Goal: Transaction & Acquisition: Purchase product/service

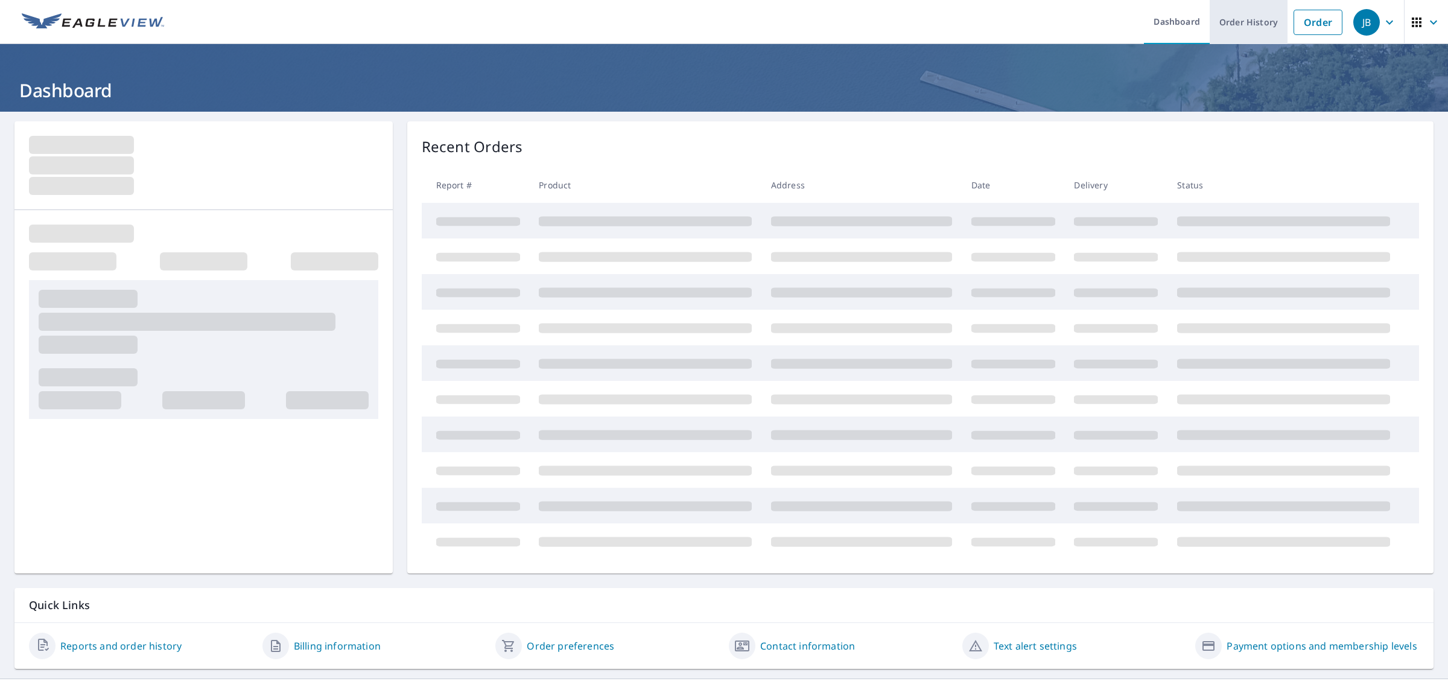
click at [1232, 19] on link "Order History" at bounding box center [1249, 22] width 78 height 44
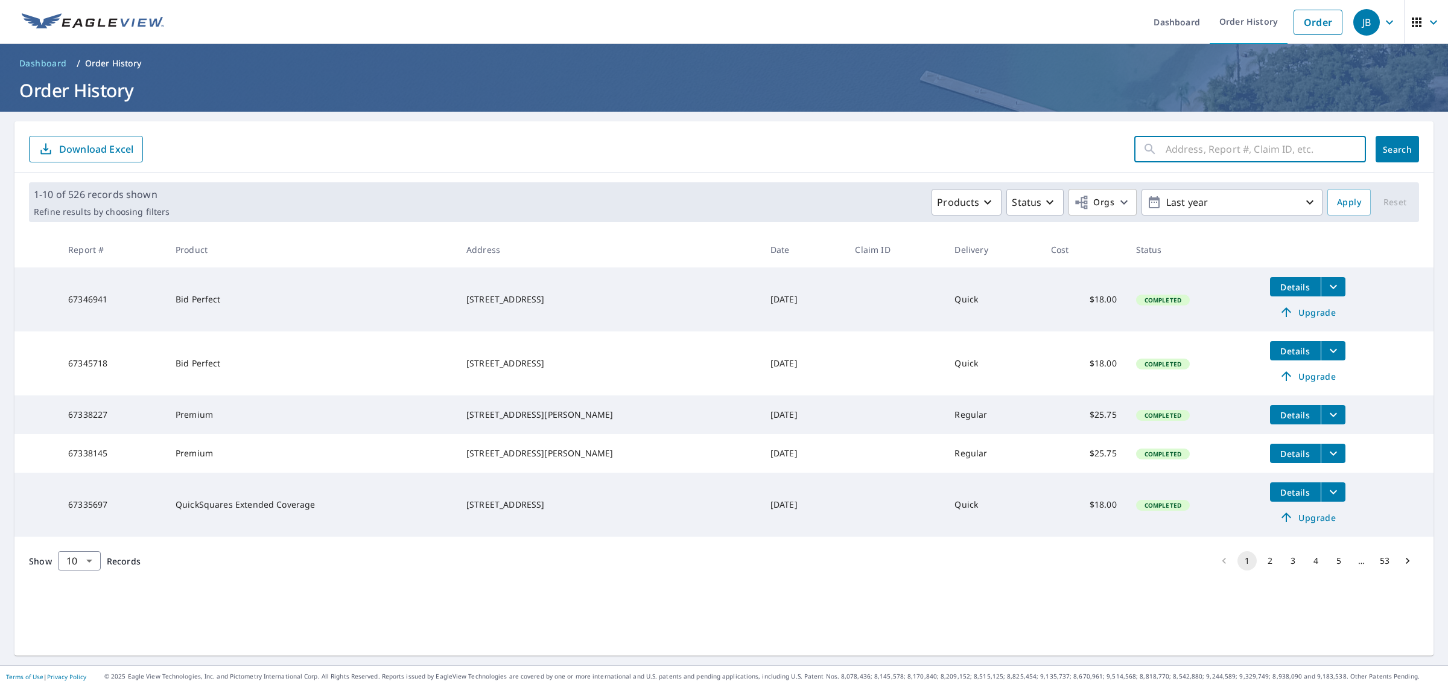
click at [1207, 150] on input "text" at bounding box center [1266, 149] width 200 height 34
type input "53 Heritage"
click at [1386, 155] on span "Search" at bounding box center [1398, 149] width 24 height 11
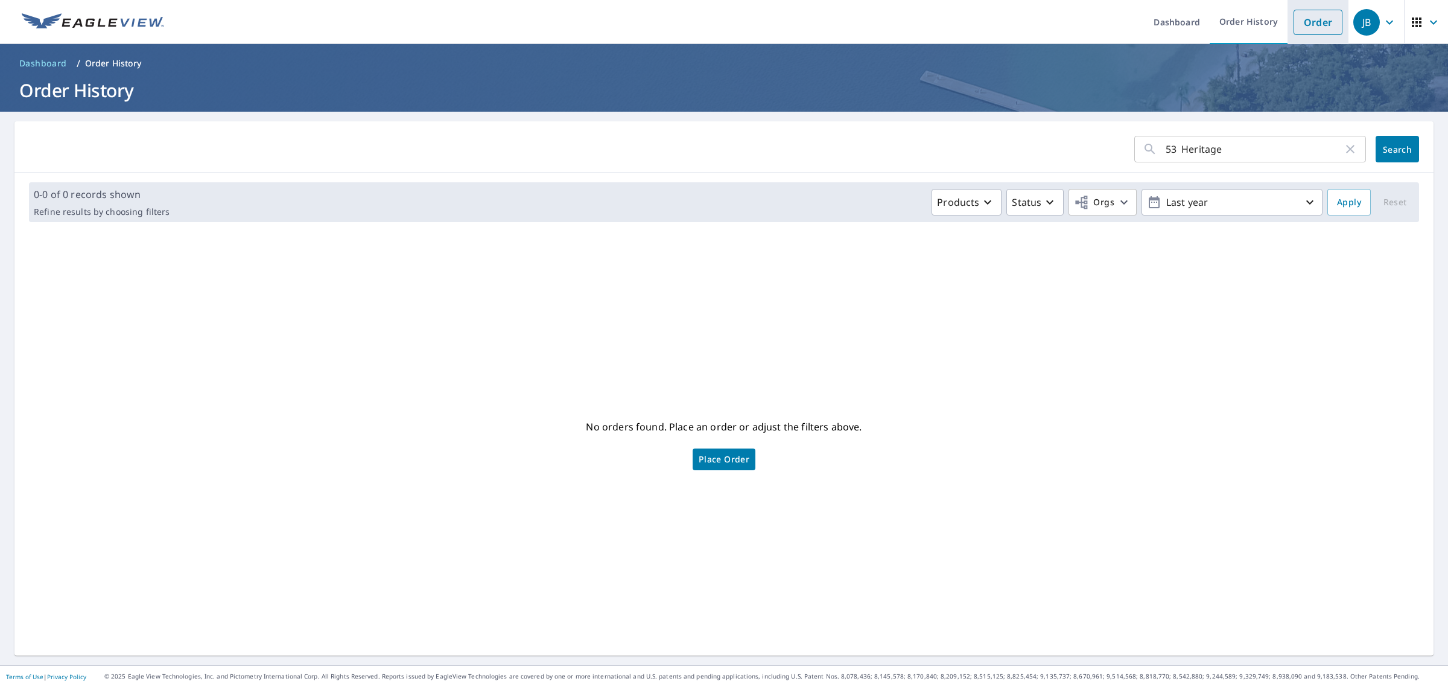
click at [1319, 20] on link "Order" at bounding box center [1318, 22] width 49 height 25
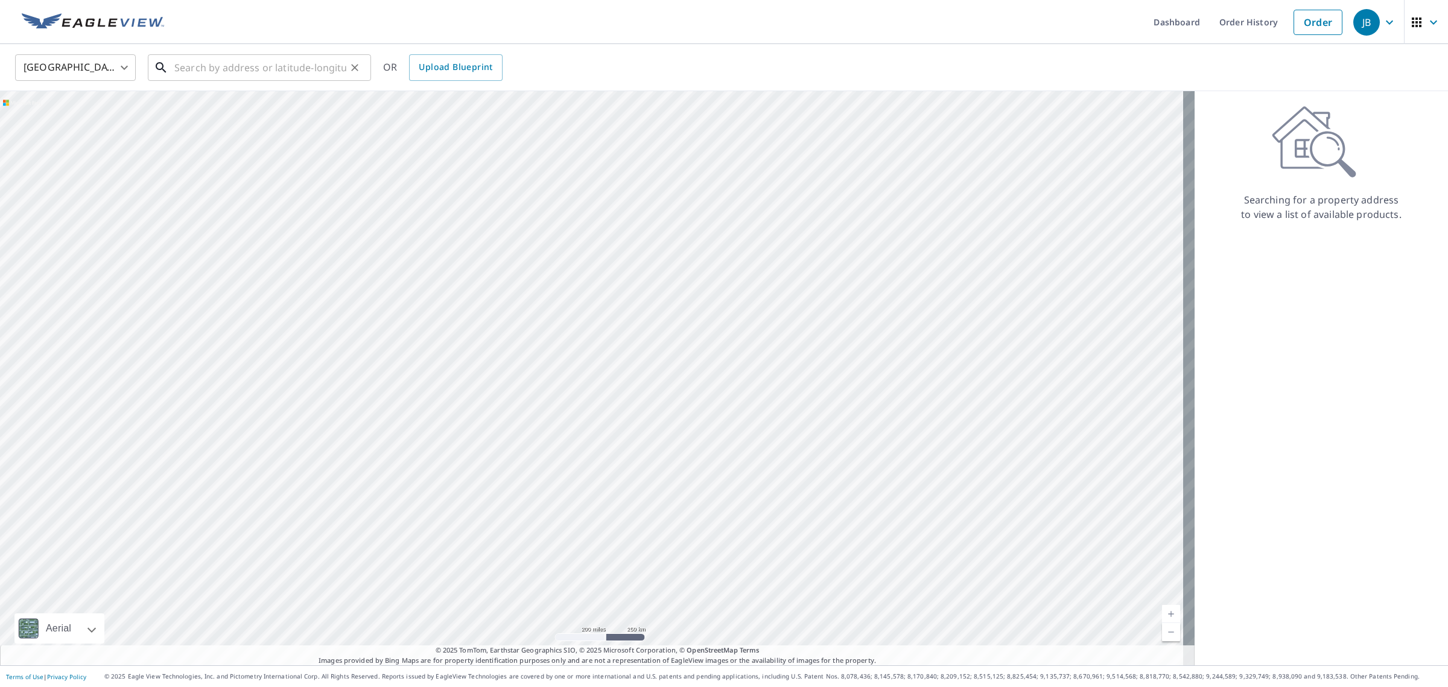
click at [317, 70] on input "text" at bounding box center [260, 68] width 172 height 34
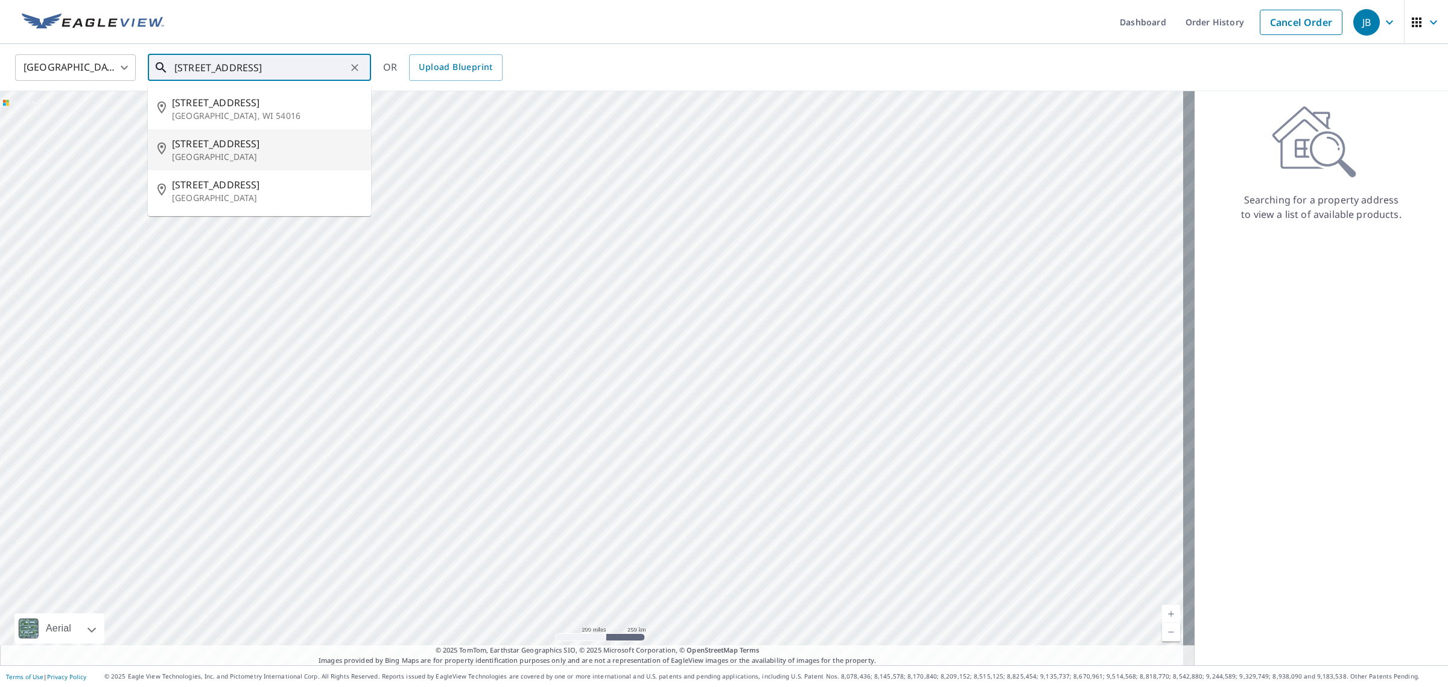
click at [244, 145] on span "[STREET_ADDRESS]" at bounding box center [267, 143] width 190 height 14
type input "[STREET_ADDRESS]"
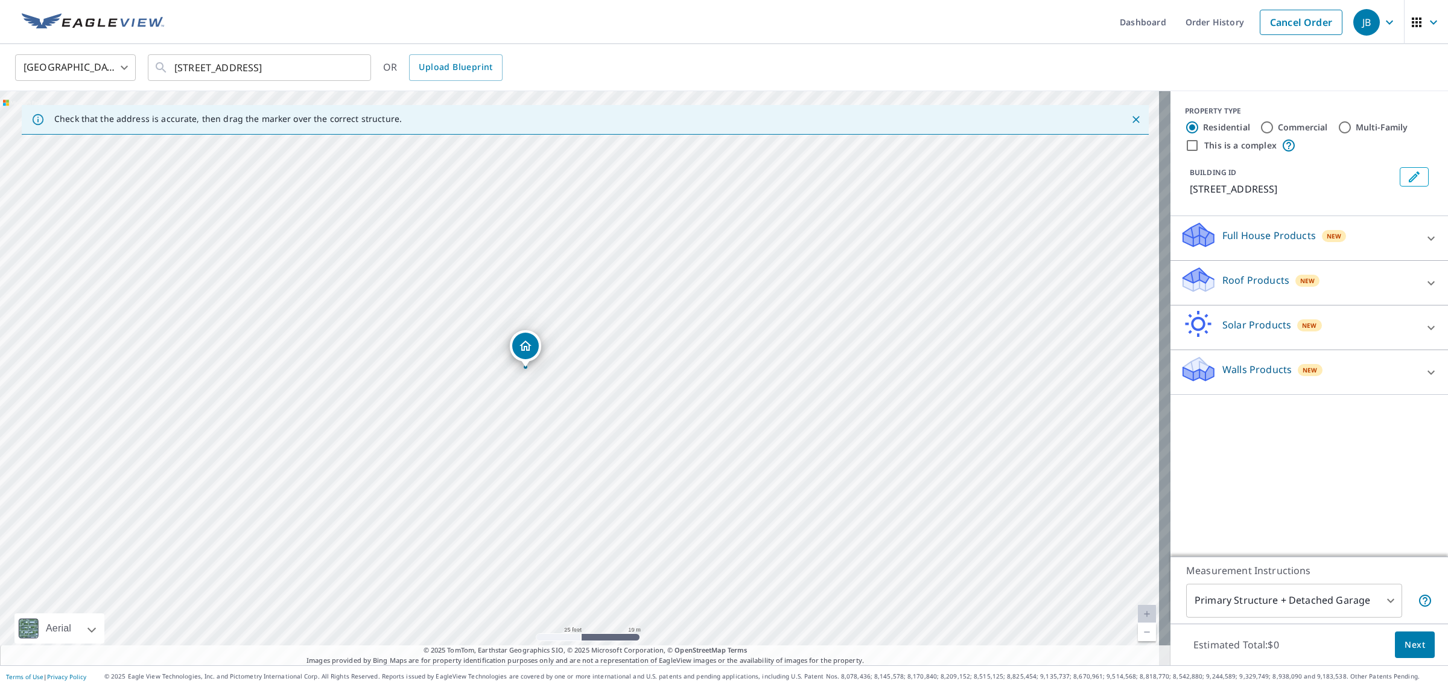
click at [1223, 278] on p "Roof Products" at bounding box center [1256, 280] width 67 height 14
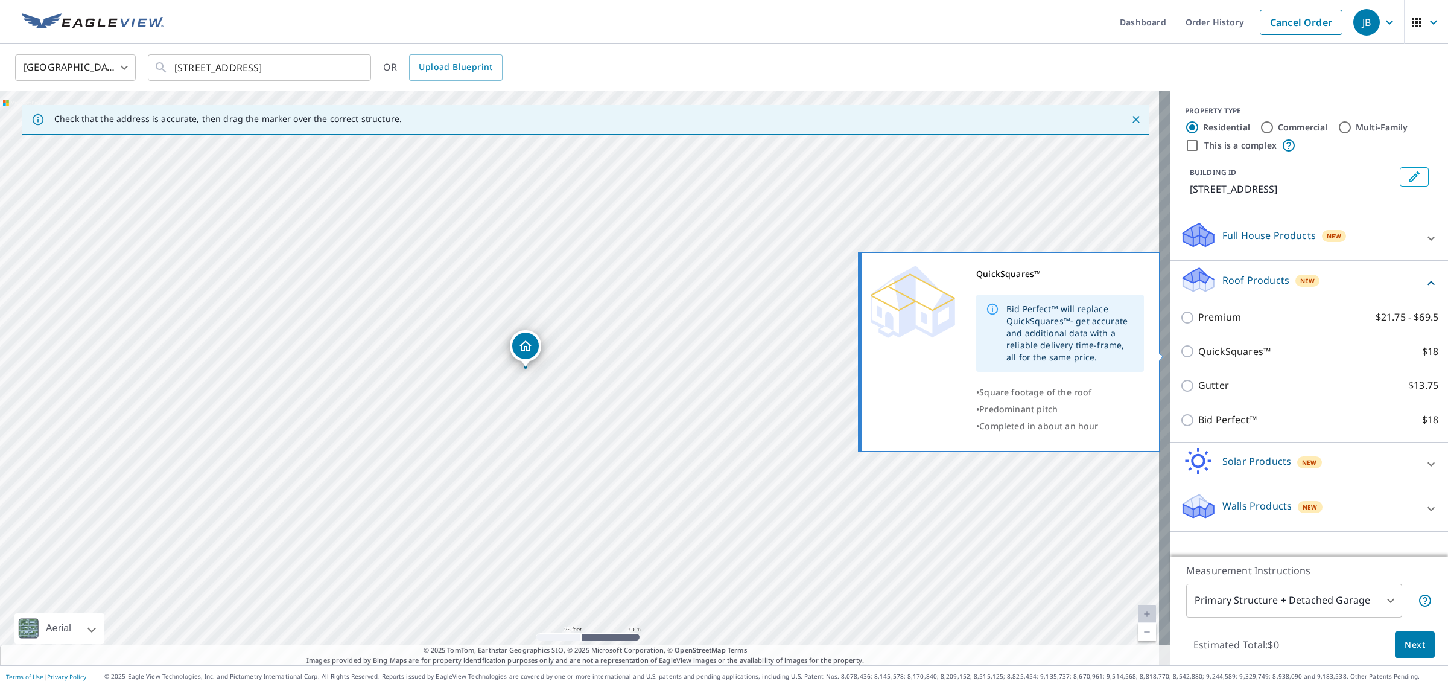
click at [1180, 347] on input "QuickSquares™ $18" at bounding box center [1189, 351] width 18 height 14
checkbox input "true"
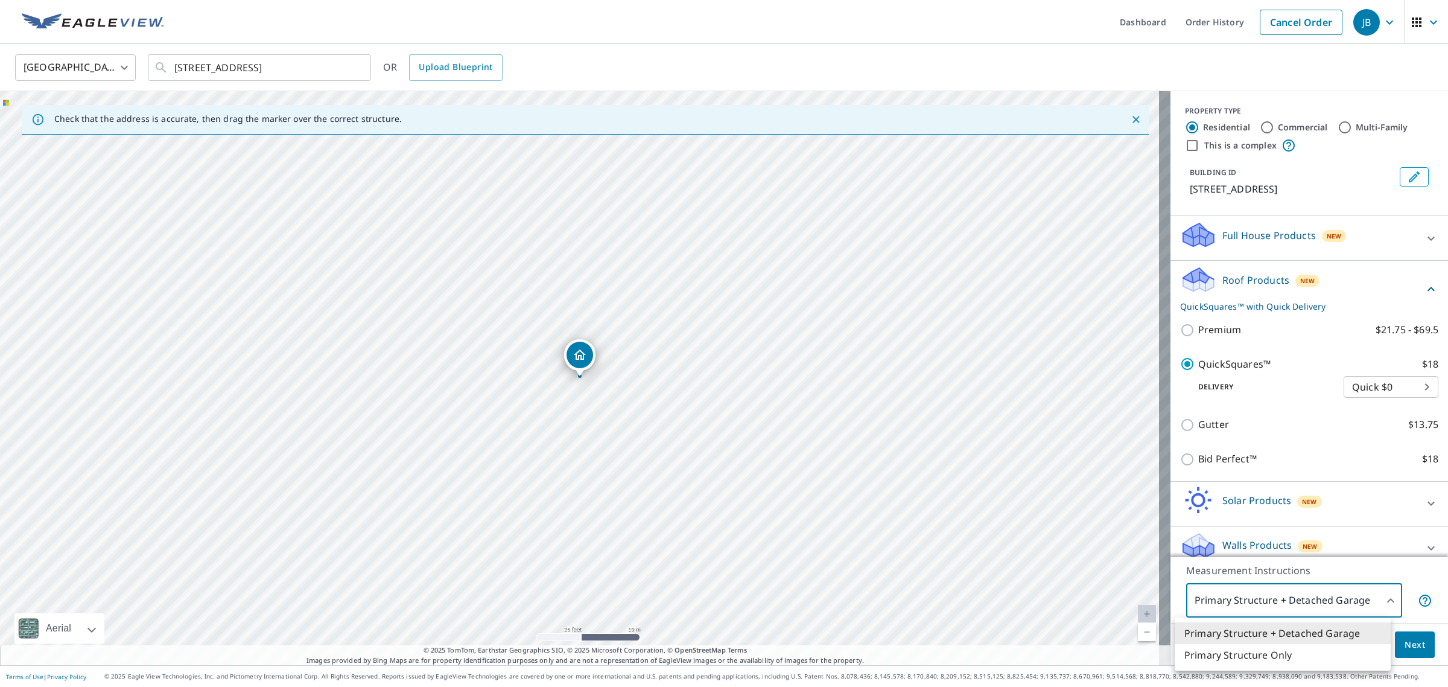
click at [1347, 601] on body "JB JB Dashboard Order History Cancel Order JB [GEOGRAPHIC_DATA] US ​ [STREET_AD…" at bounding box center [724, 343] width 1448 height 687
click at [1263, 653] on li "Primary Structure Only" at bounding box center [1283, 655] width 216 height 22
type input "2"
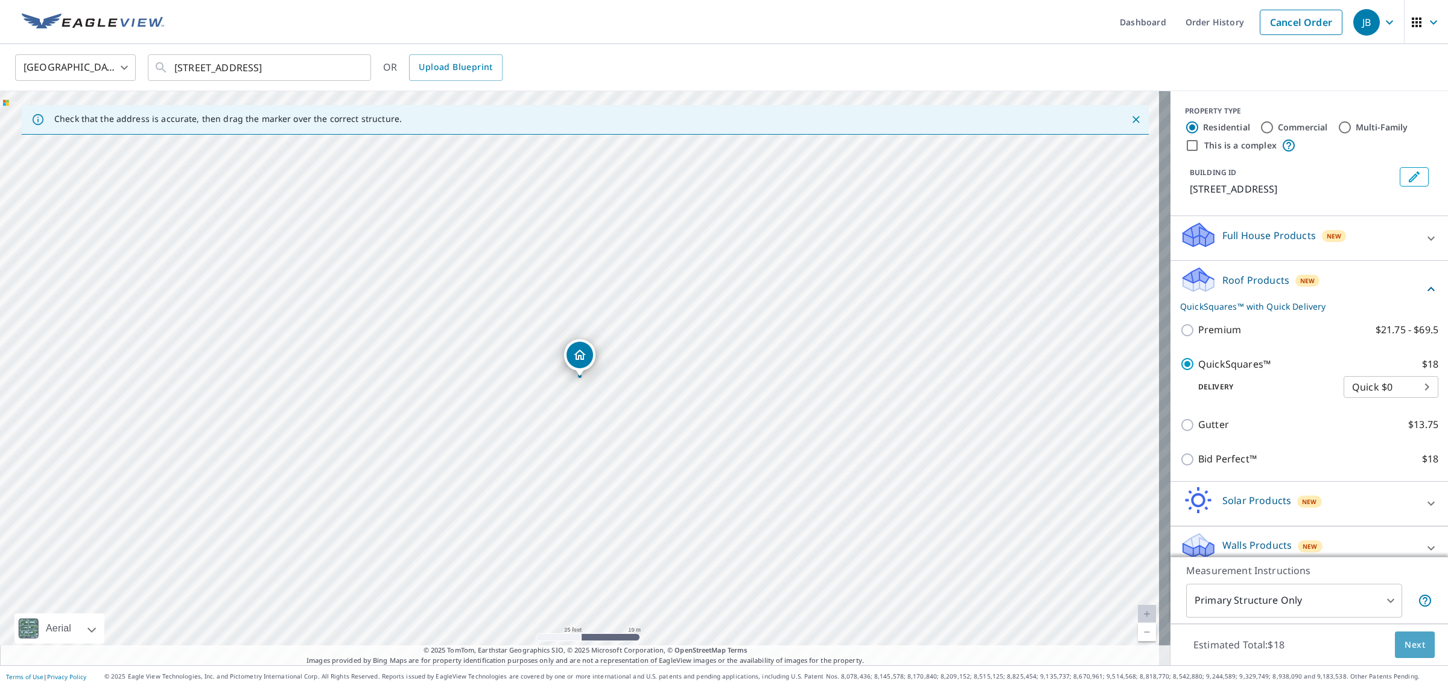
click at [1405, 642] on span "Next" at bounding box center [1415, 644] width 21 height 15
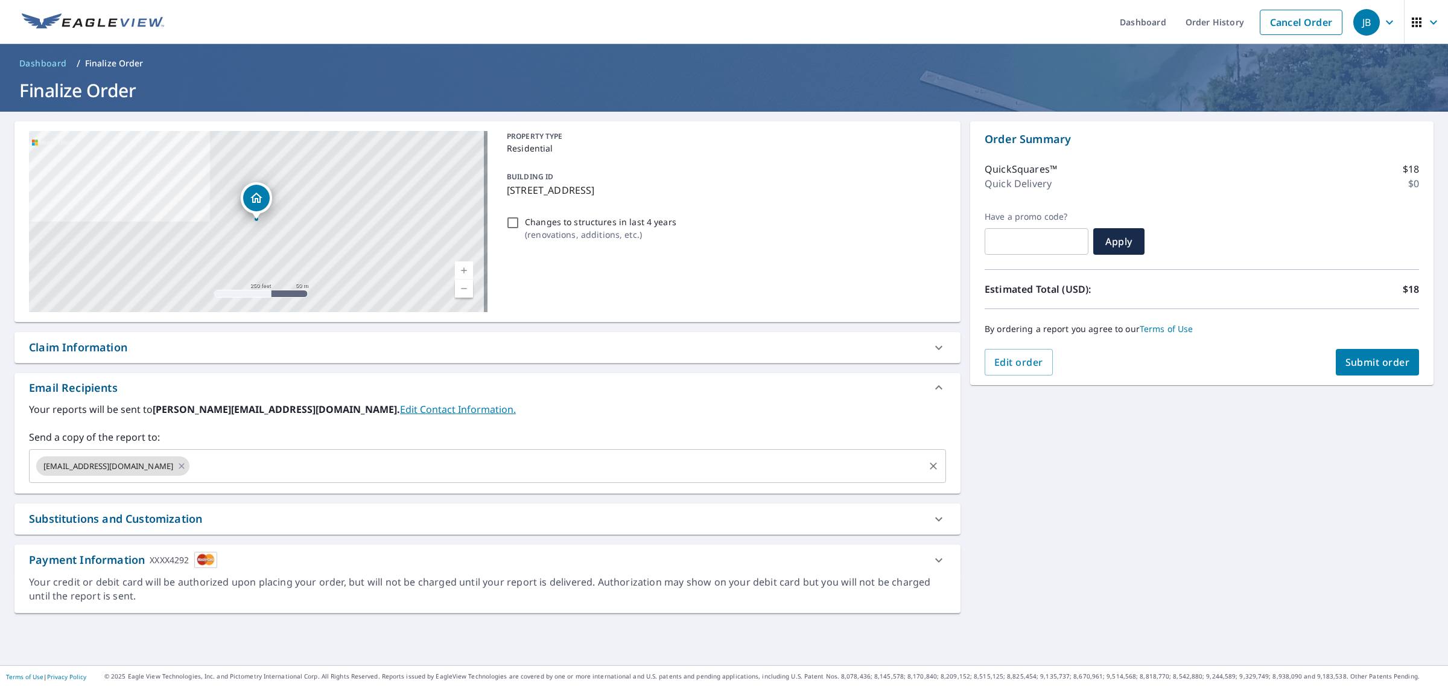
click at [354, 474] on input "text" at bounding box center [556, 465] width 731 height 23
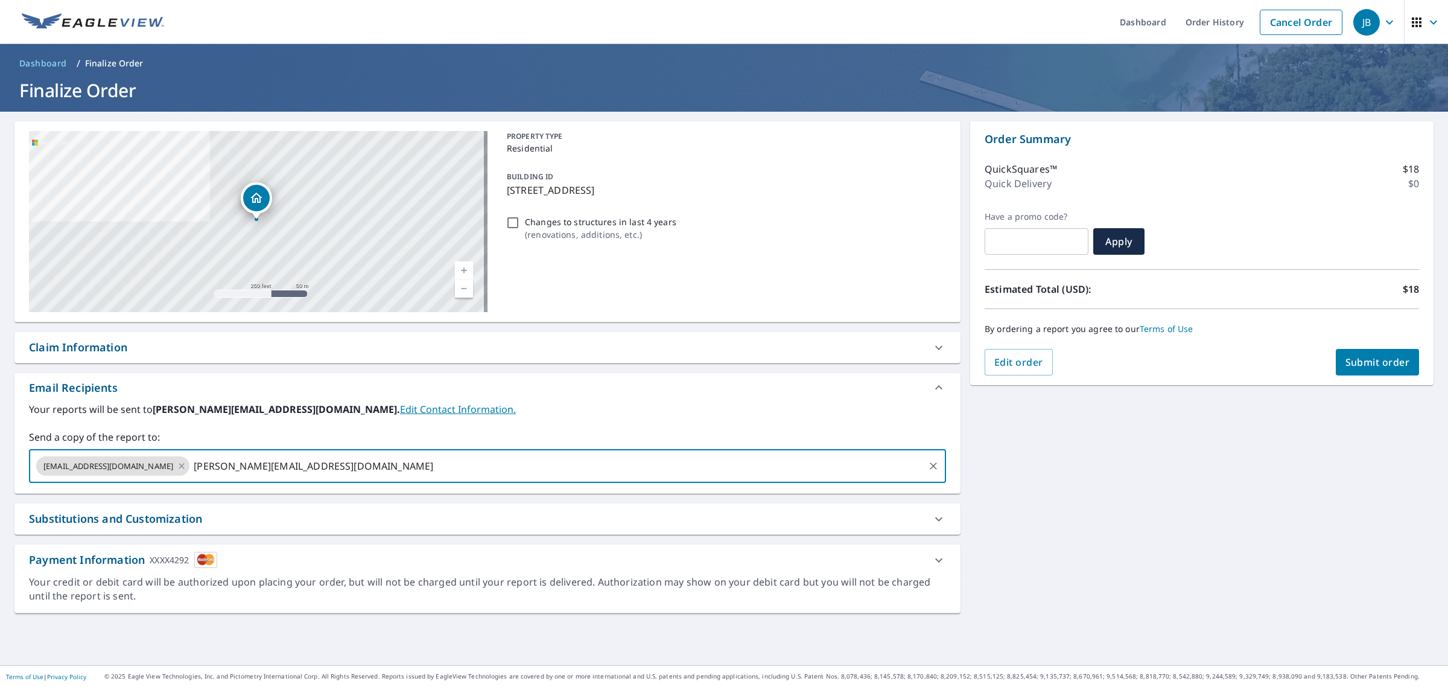
type input "[PERSON_NAME][EMAIL_ADDRESS][DOMAIN_NAME]"
click at [1367, 363] on span "Submit order" at bounding box center [1378, 361] width 65 height 13
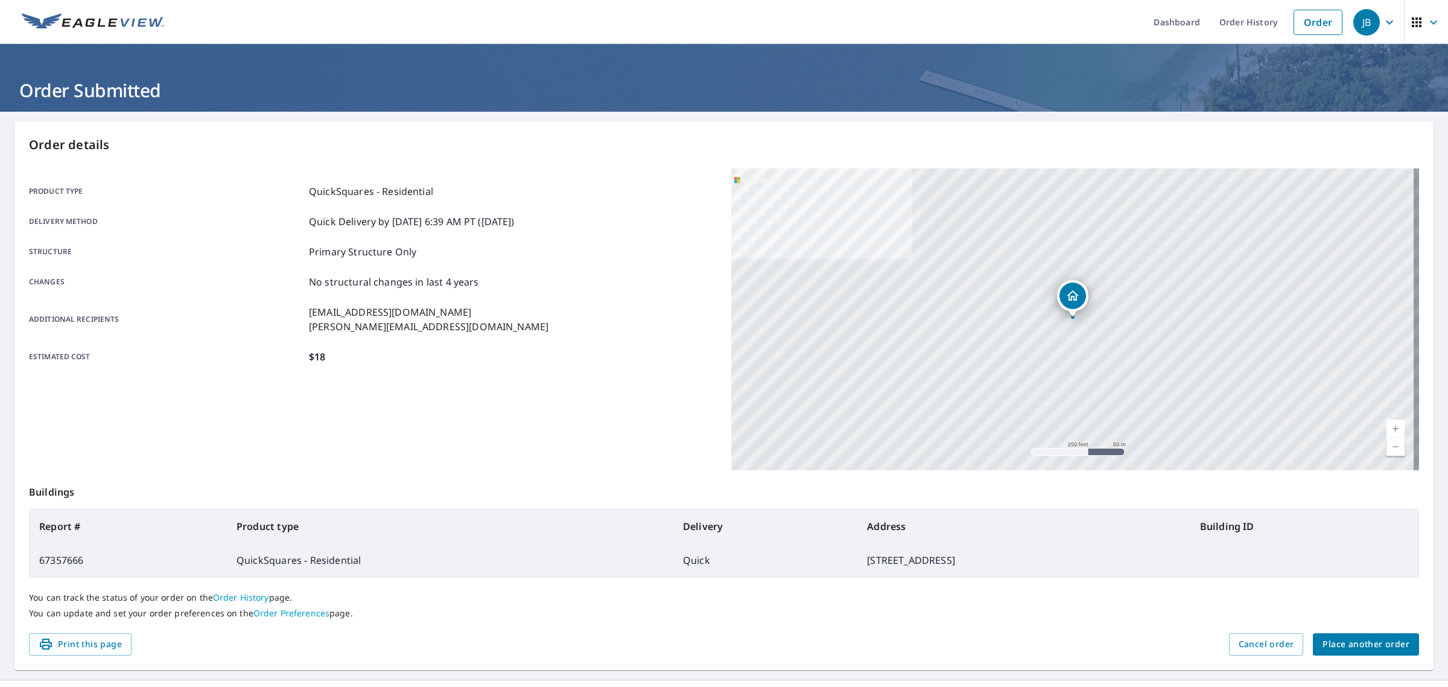
click at [527, 430] on div "Product type QuickSquares - Residential Delivery method Quick Delivery by [DATE…" at bounding box center [373, 319] width 688 height 302
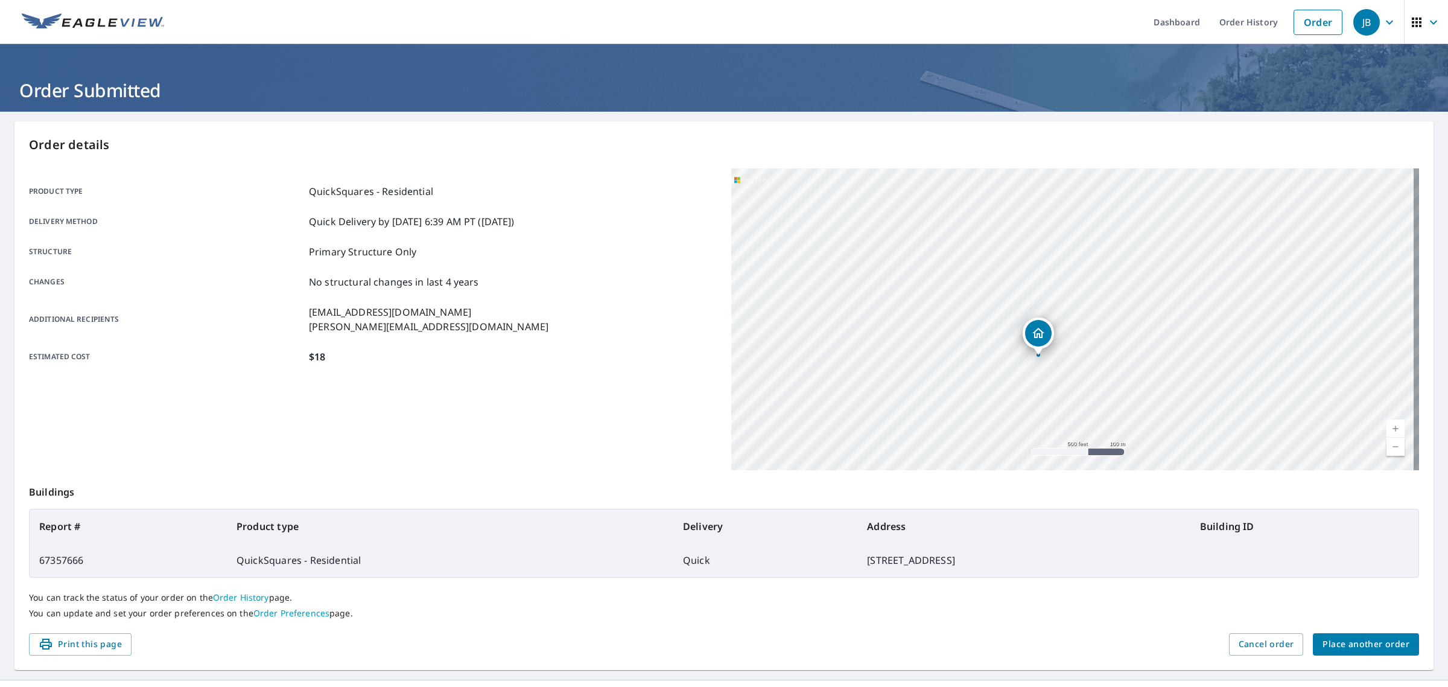
click at [590, 370] on div "Product type QuickSquares - Residential Delivery method Quick Delivery by [DATE…" at bounding box center [373, 273] width 688 height 211
click at [1007, 144] on p "Order details" at bounding box center [724, 145] width 1391 height 18
click at [1299, 22] on link "Order" at bounding box center [1318, 22] width 49 height 25
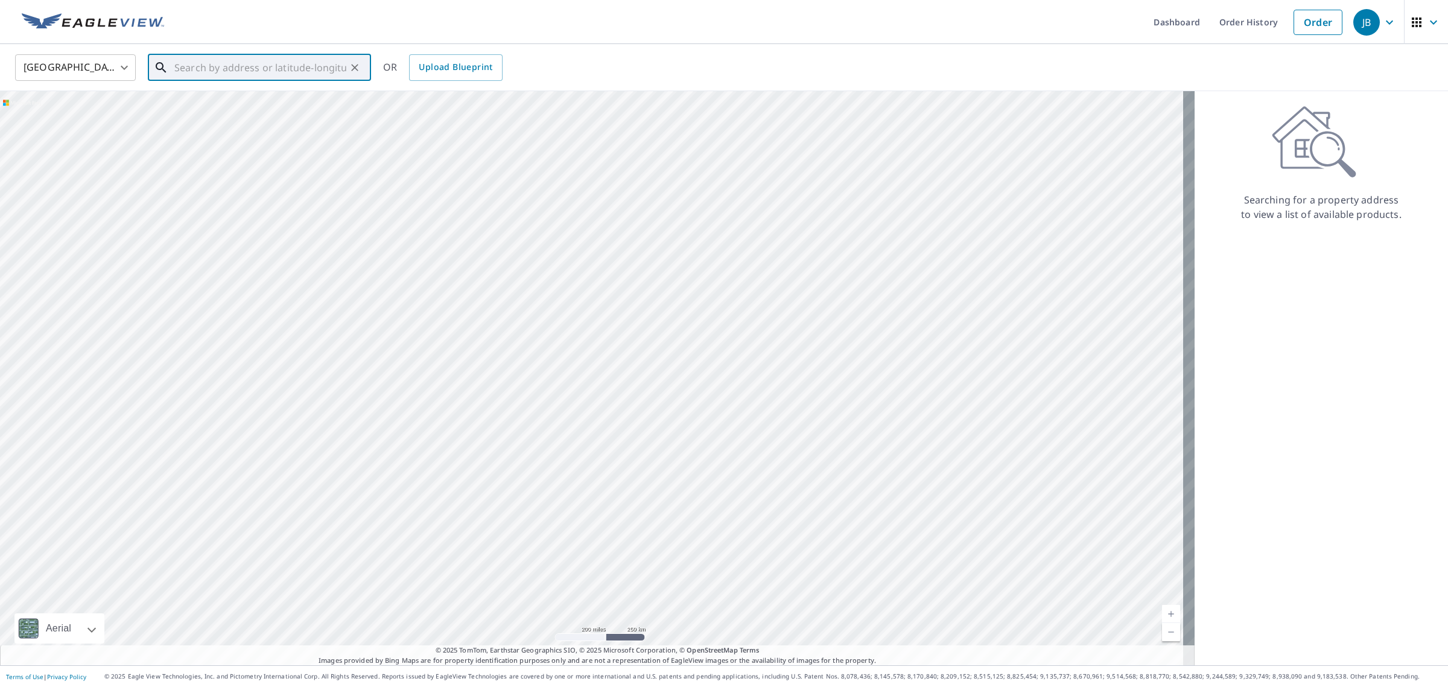
click at [272, 66] on input "text" at bounding box center [260, 68] width 172 height 34
click at [266, 107] on span "[STREET_ADDRESS][PERSON_NAME]" at bounding box center [267, 102] width 190 height 14
type input "[STREET_ADDRESS][PERSON_NAME][PERSON_NAME]"
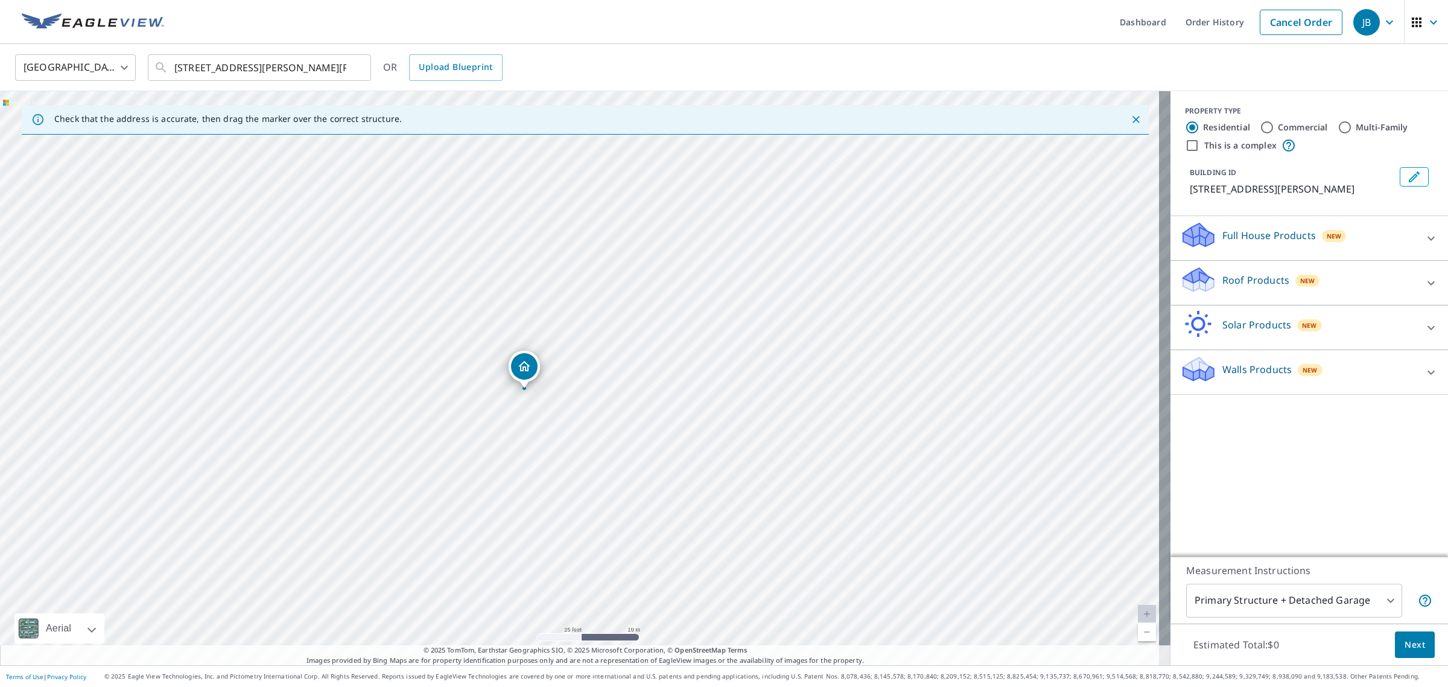
click at [1223, 282] on p "Roof Products" at bounding box center [1256, 280] width 67 height 14
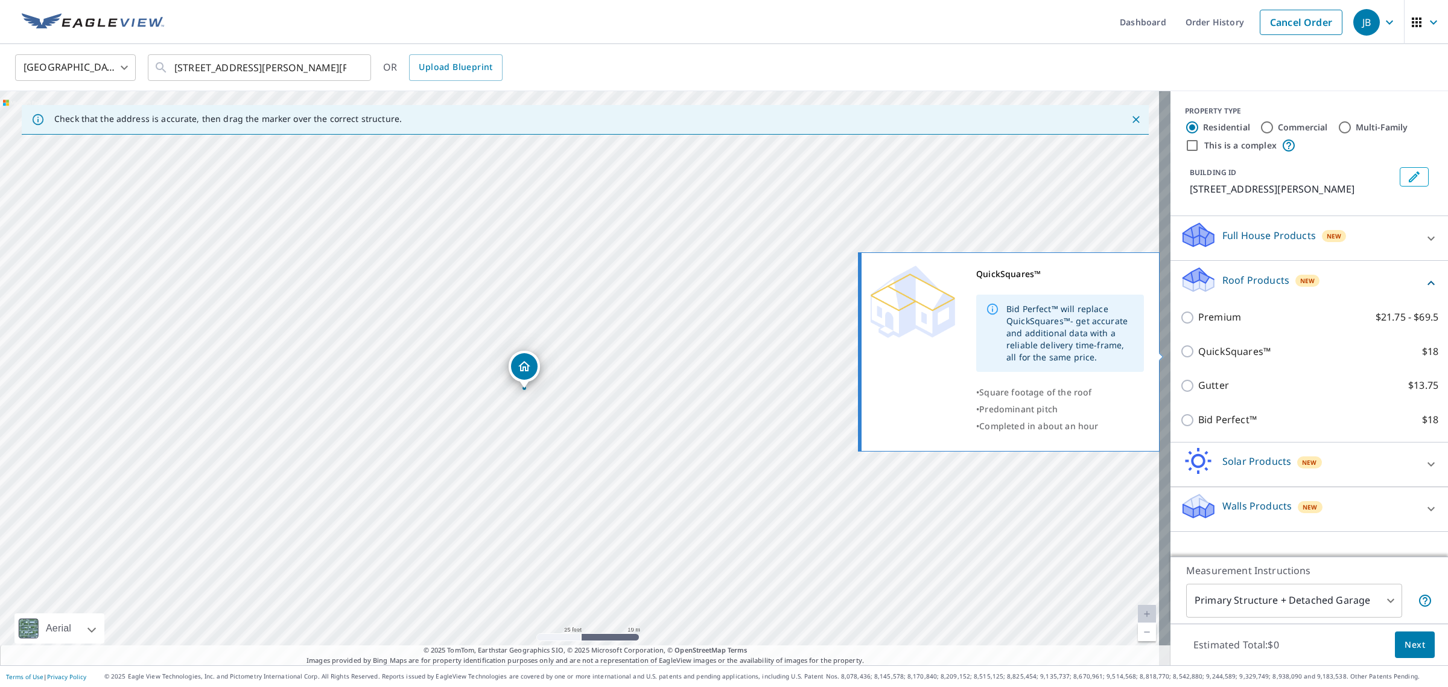
click at [1180, 350] on input "QuickSquares™ $18" at bounding box center [1189, 351] width 18 height 14
checkbox input "true"
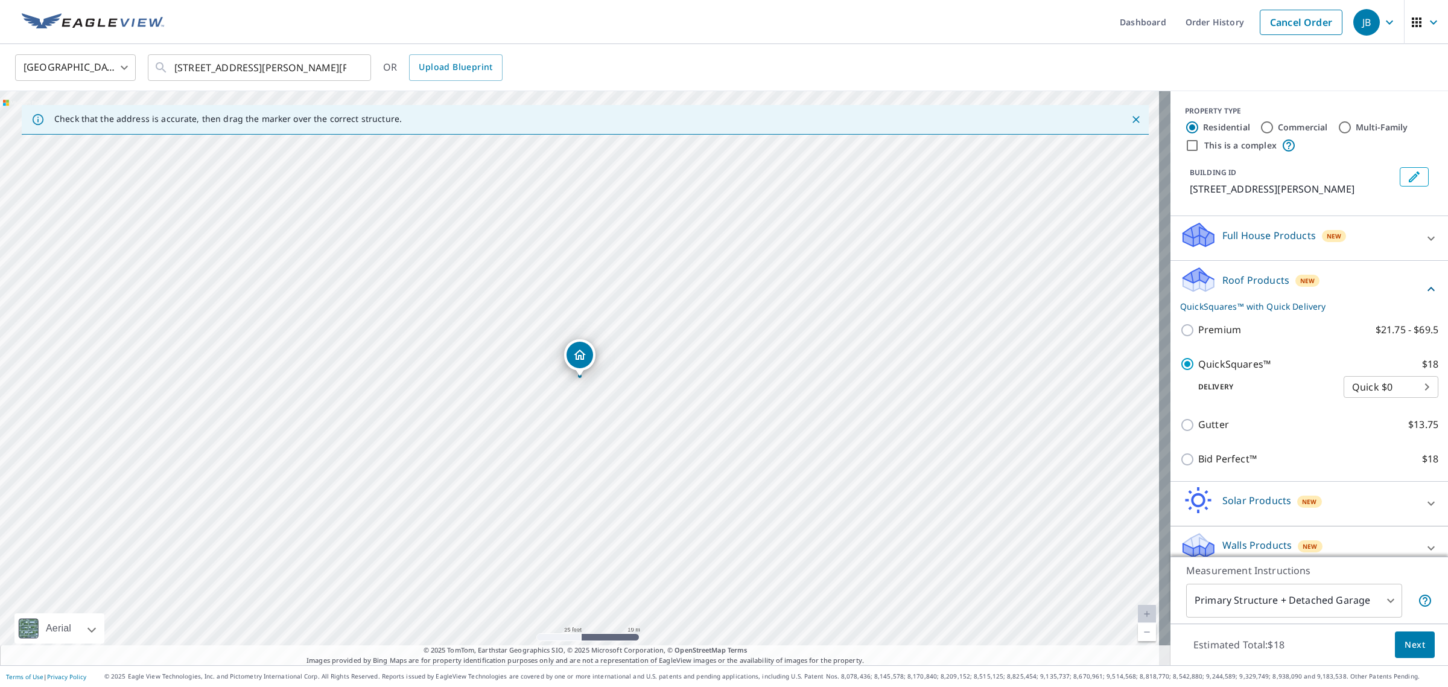
click at [1352, 598] on body "JB JB Dashboard Order History Cancel Order JB [GEOGRAPHIC_DATA] [GEOGRAPHIC_DAT…" at bounding box center [724, 343] width 1448 height 687
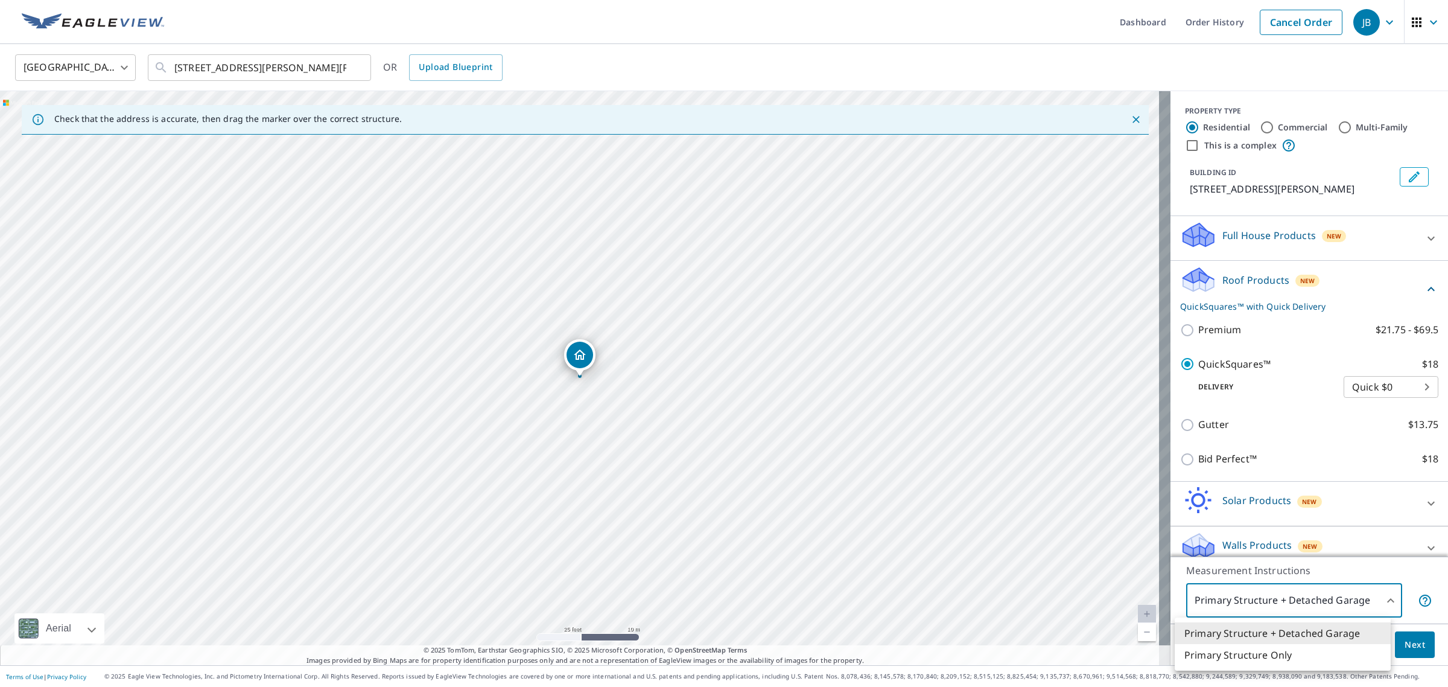
click at [1311, 653] on li "Primary Structure Only" at bounding box center [1283, 655] width 216 height 22
type input "2"
click at [1409, 642] on span "Next" at bounding box center [1415, 644] width 21 height 15
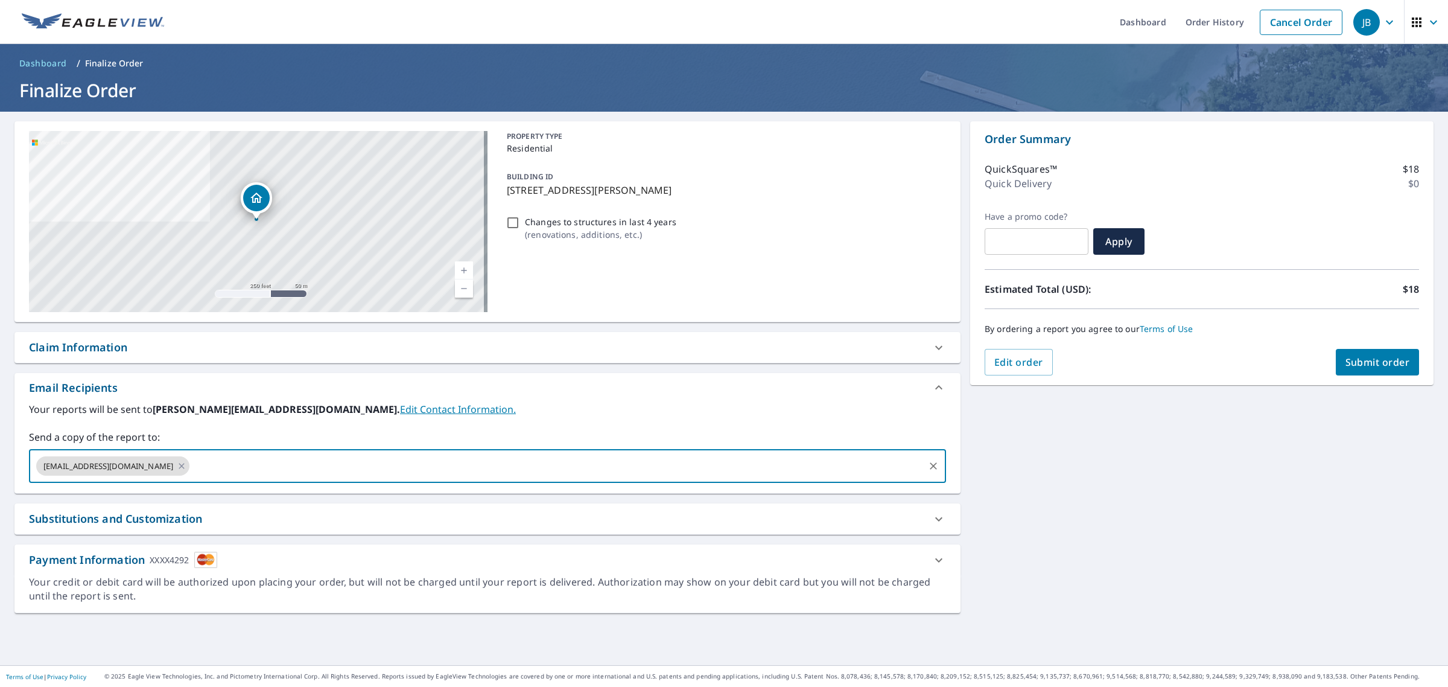
click at [361, 454] on input "text" at bounding box center [556, 465] width 731 height 23
type input "[EMAIL_ADDRESS][DOMAIN_NAME]"
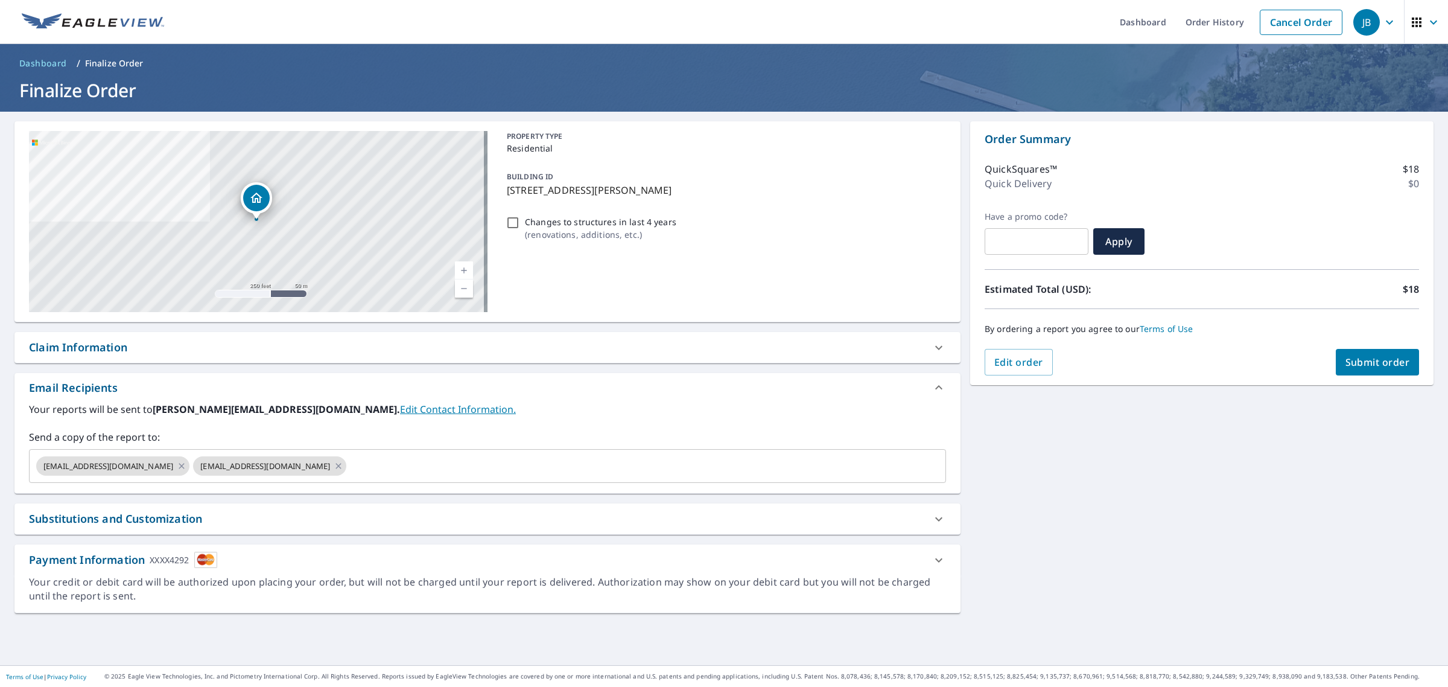
click at [616, 396] on div "Email Recipients" at bounding box center [487, 387] width 946 height 29
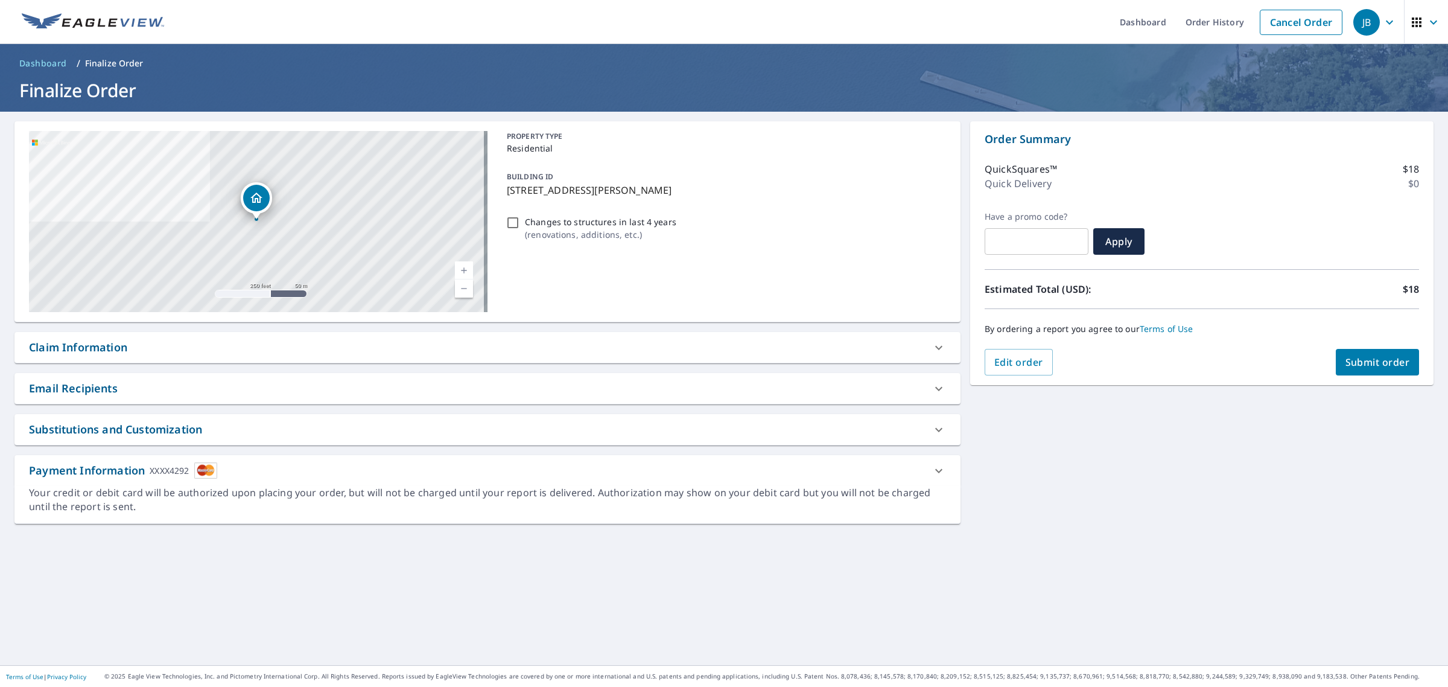
click at [1379, 358] on span "Submit order" at bounding box center [1378, 361] width 65 height 13
